Goal: Navigation & Orientation: Understand site structure

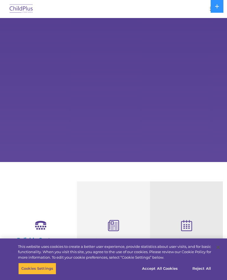
select select "MEDIUM"
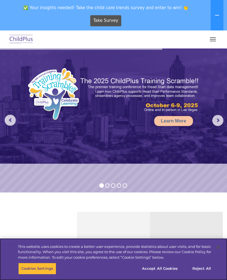
click at [163, 270] on button "Accept All Cookies" at bounding box center [160, 269] width 42 height 12
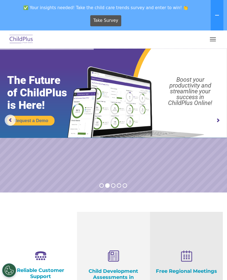
click at [216, 38] on button "button" at bounding box center [213, 39] width 12 height 9
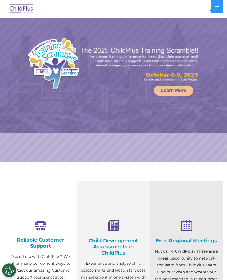
select select "MEDIUM"
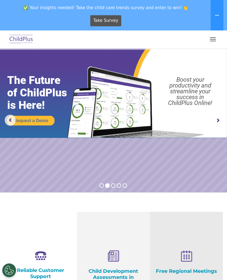
click at [214, 38] on span "button" at bounding box center [213, 37] width 6 height 1
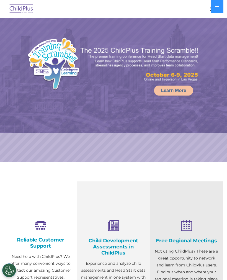
select select "MEDIUM"
